Goal: Task Accomplishment & Management: Complete application form

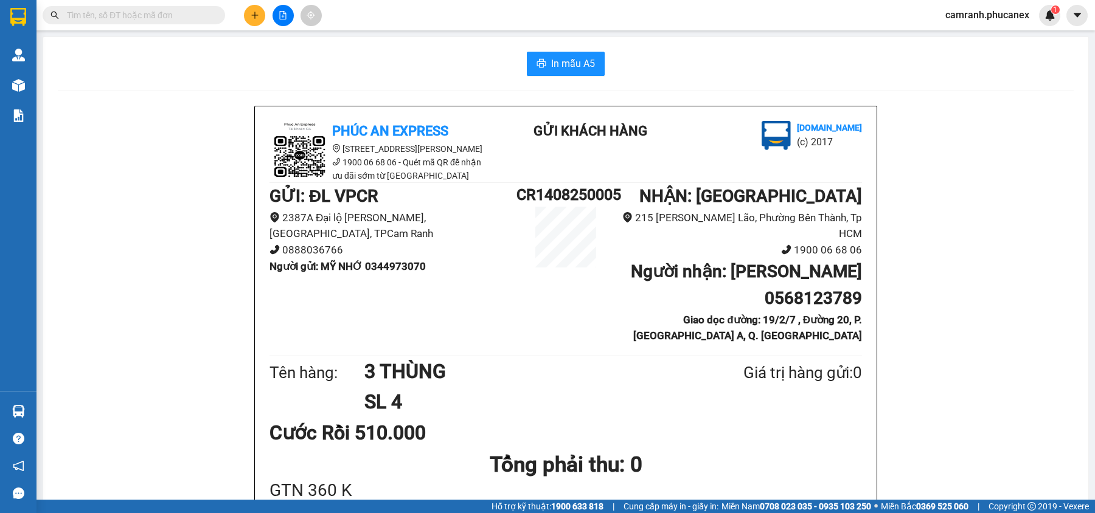
click at [263, 7] on div at bounding box center [282, 15] width 91 height 21
click at [260, 15] on button at bounding box center [254, 15] width 21 height 21
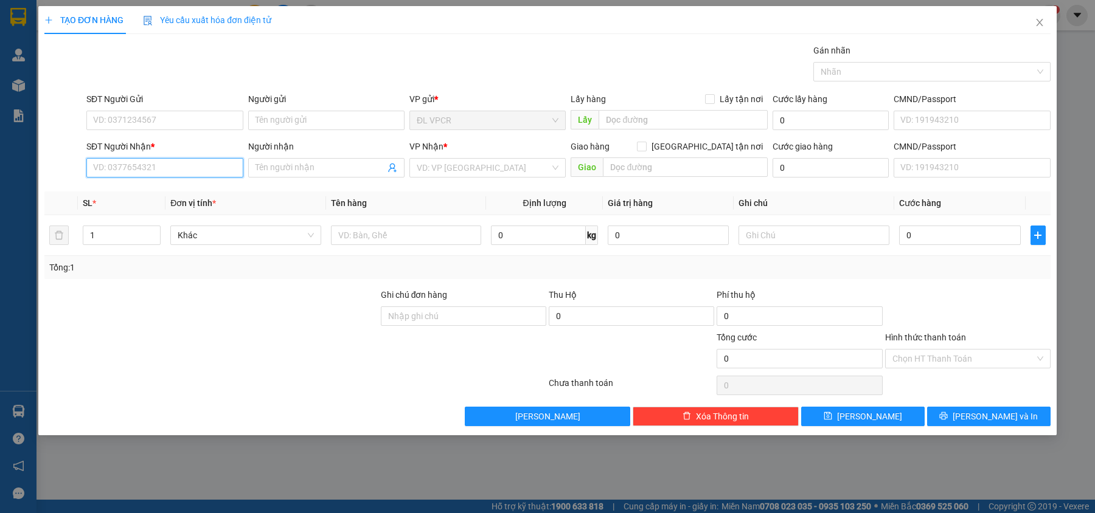
click at [170, 172] on input "SĐT Người Nhận *" at bounding box center [164, 167] width 156 height 19
click at [164, 193] on div "0907976940 - ÚT" at bounding box center [165, 193] width 142 height 13
type input "0907976940"
type input "ÚT"
type input "0907976940"
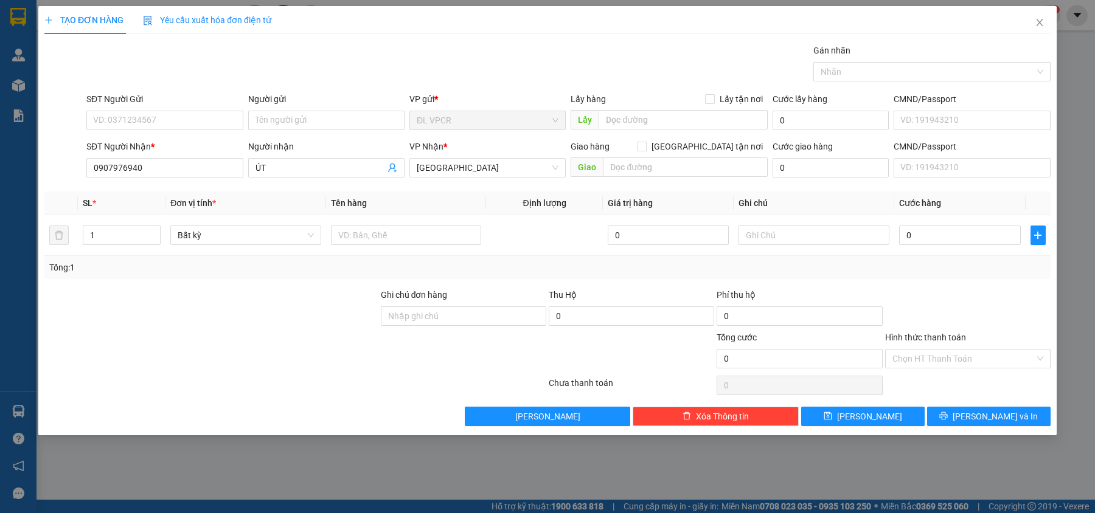
click at [157, 136] on form "SĐT Người Gửi VD: 0371234567 Người gửi Tên người gửi VP gửi * ĐL VPCR Lấy hàng …" at bounding box center [547, 137] width 1006 height 90
click at [157, 127] on input "SĐT Người Gửi" at bounding box center [164, 120] width 156 height 19
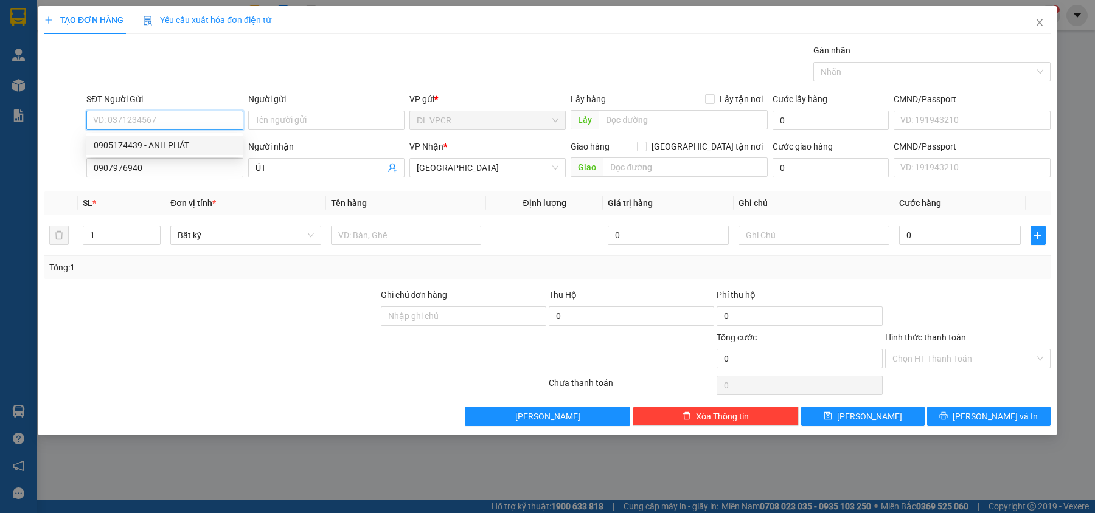
click at [159, 139] on div "0905174439 - ANH PHÁT" at bounding box center [165, 145] width 142 height 13
type input "0905174439"
type input "ANH PHÁT"
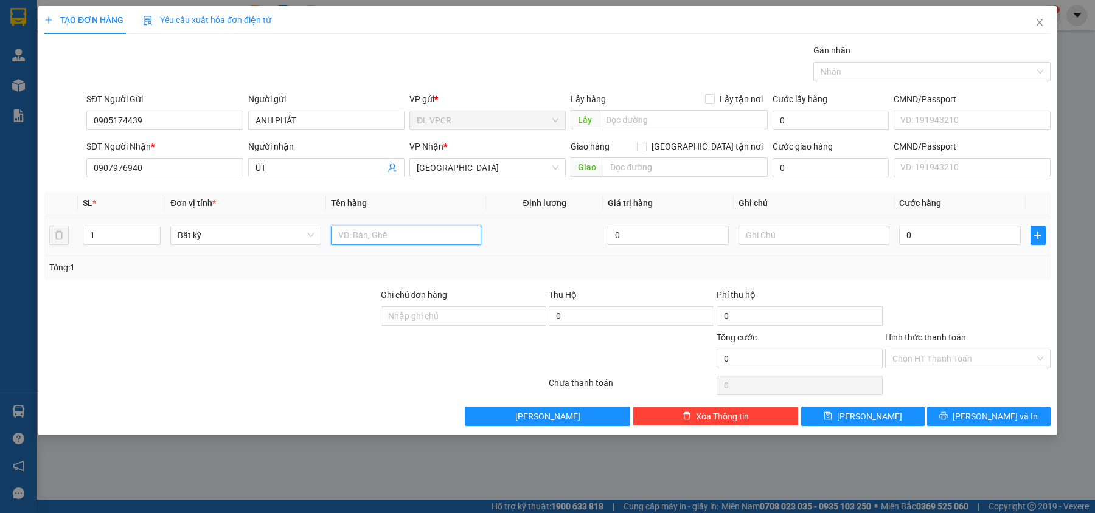
click at [372, 237] on input "text" at bounding box center [406, 235] width 151 height 19
type input "1 BAO"
click at [916, 232] on input "0" at bounding box center [960, 235] width 122 height 19
type input "3"
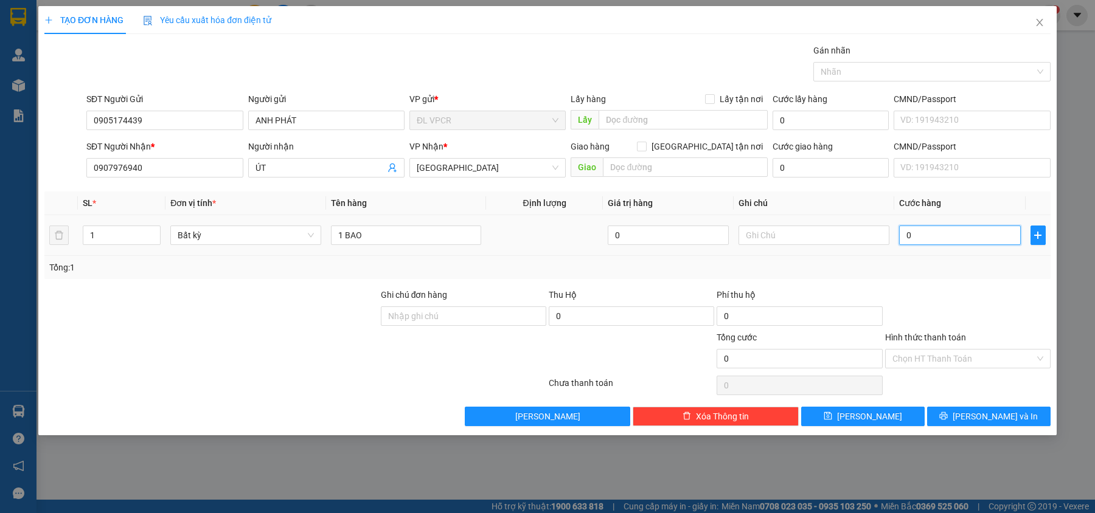
type input "3"
type input "30"
type input "30.000"
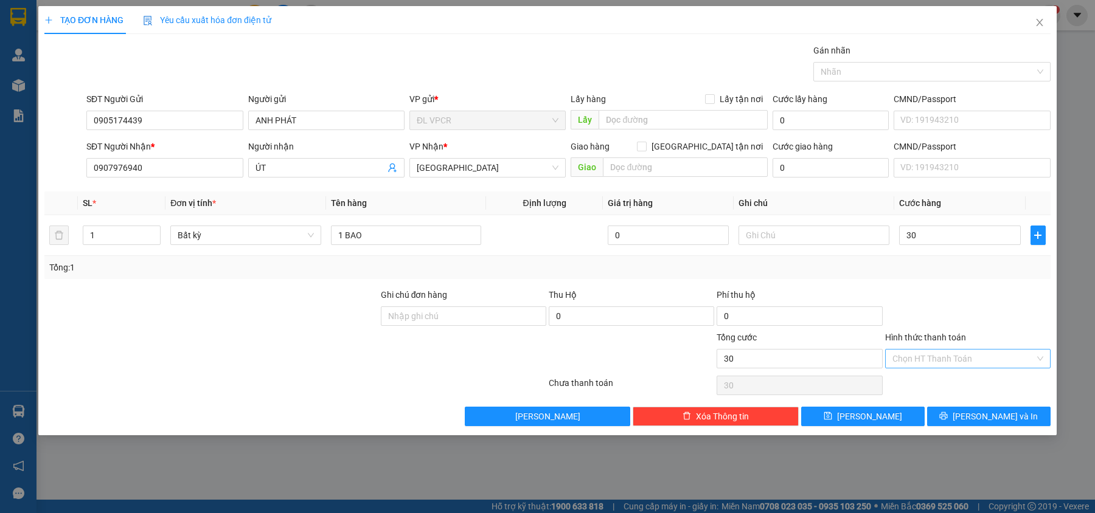
type input "30.000"
drag, startPoint x: 959, startPoint y: 353, endPoint x: 959, endPoint y: 366, distance: 12.8
click at [959, 356] on input "Hình thức thanh toán" at bounding box center [963, 359] width 142 height 18
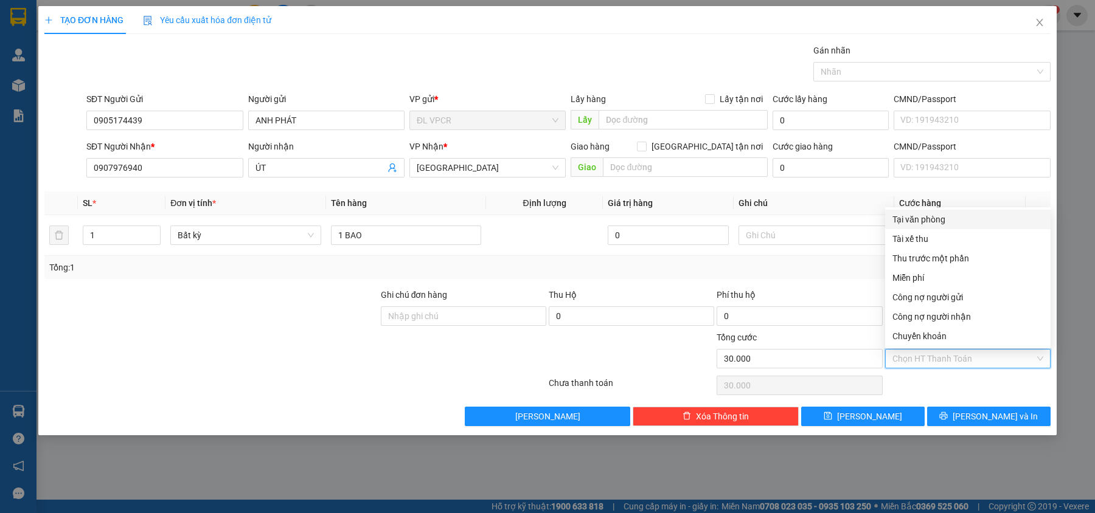
click at [933, 214] on div "Tại văn phòng" at bounding box center [967, 219] width 151 height 13
type input "0"
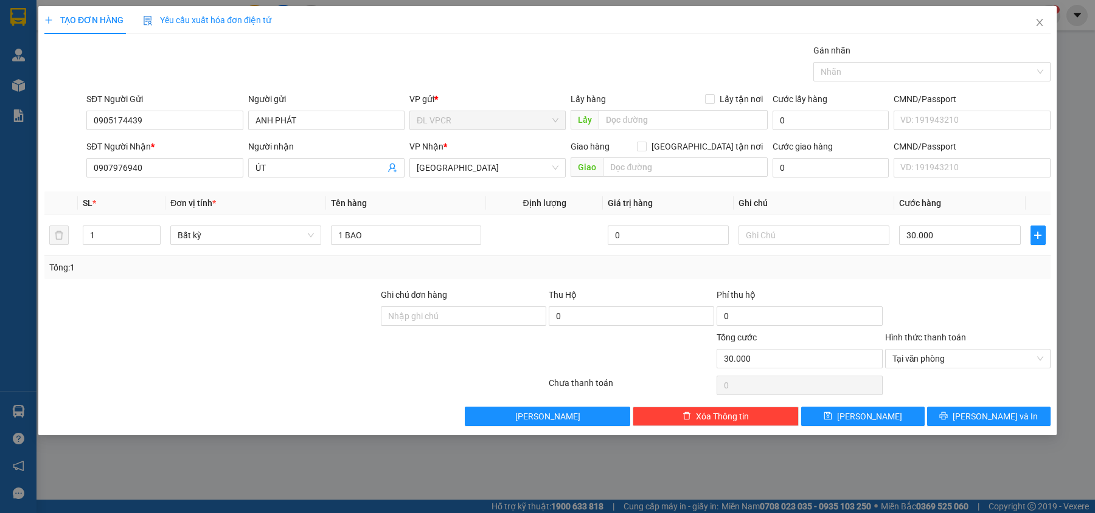
click at [982, 408] on div "Transit Pickup Surcharge Ids Transit Deliver Surcharge Ids Transit Deliver Surc…" at bounding box center [547, 235] width 1006 height 383
click at [984, 415] on span "[PERSON_NAME] và In" at bounding box center [995, 416] width 85 height 13
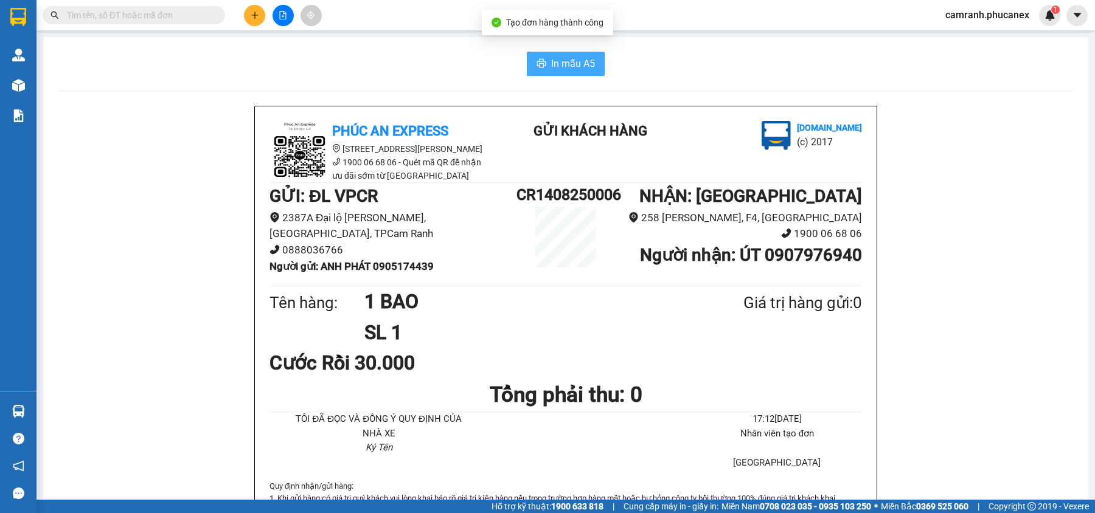
click at [592, 69] on button "In mẫu A5" at bounding box center [566, 64] width 78 height 24
